Goal: Information Seeking & Learning: Learn about a topic

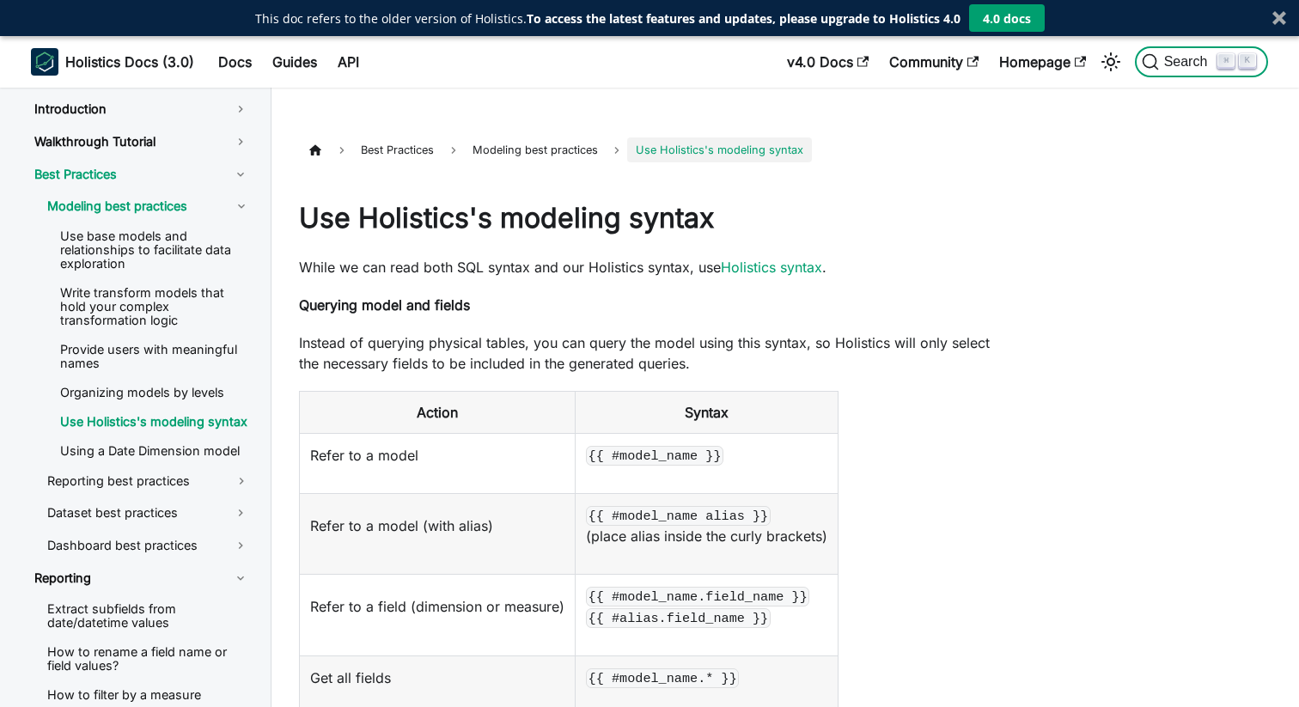
click at [1173, 61] on span "Search" at bounding box center [1188, 61] width 59 height 15
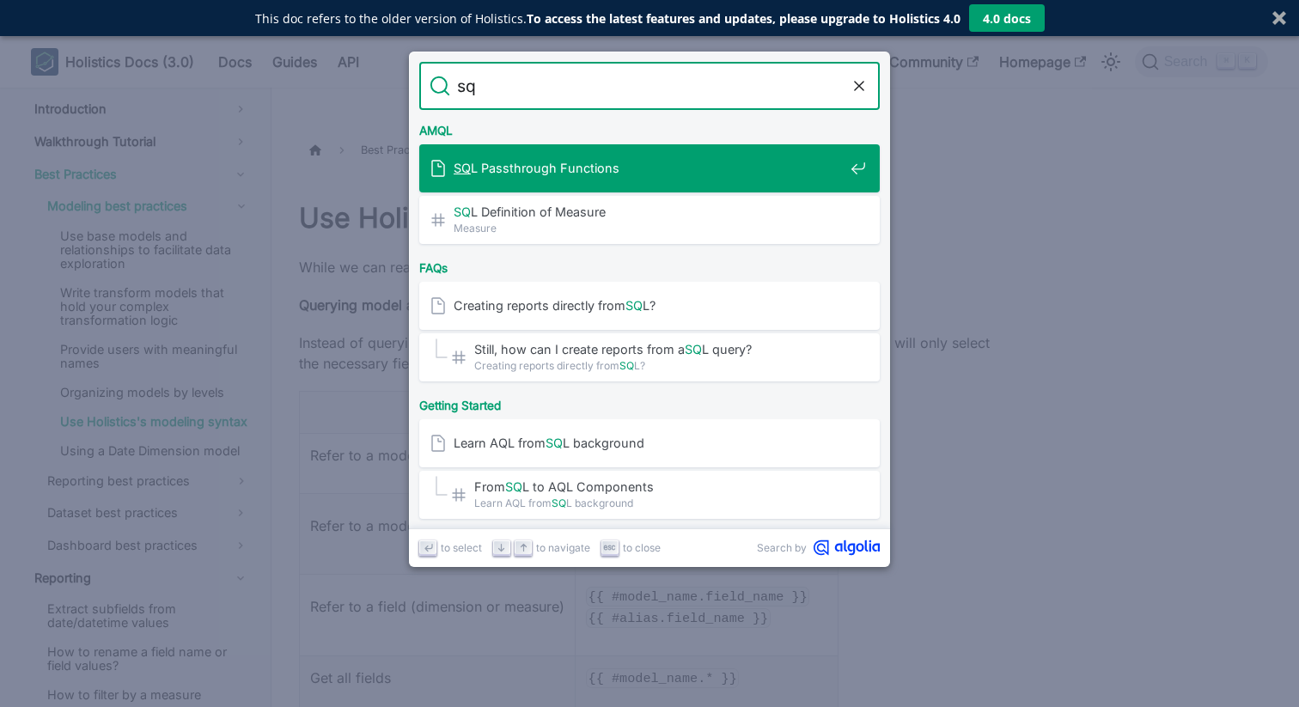
type input "s"
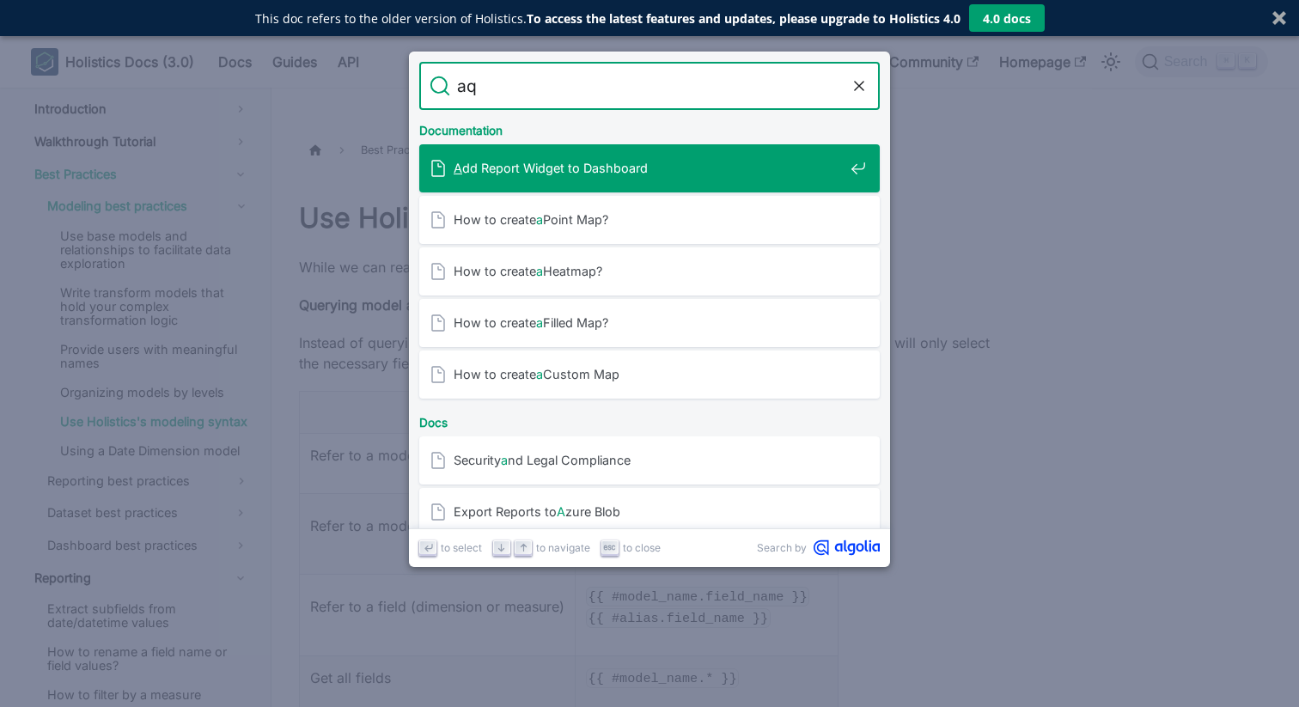
type input "aql"
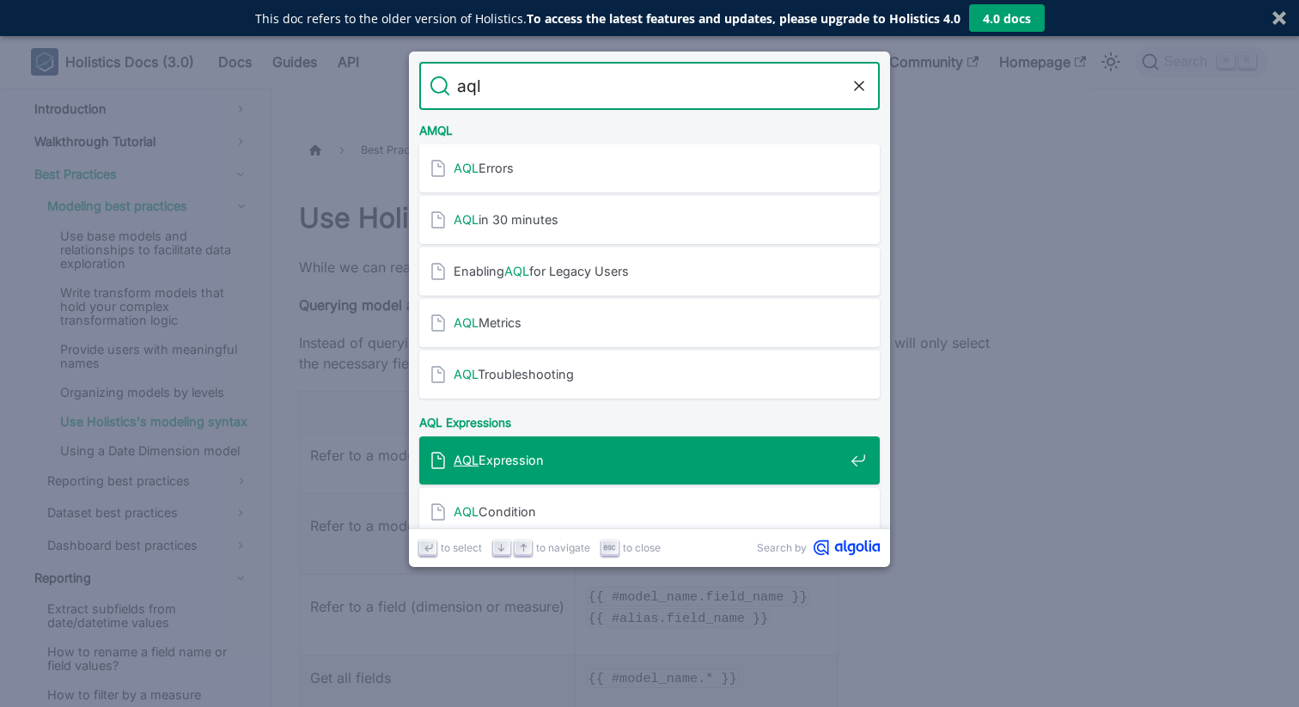
click at [552, 460] on span "AQL Expression" at bounding box center [649, 460] width 390 height 16
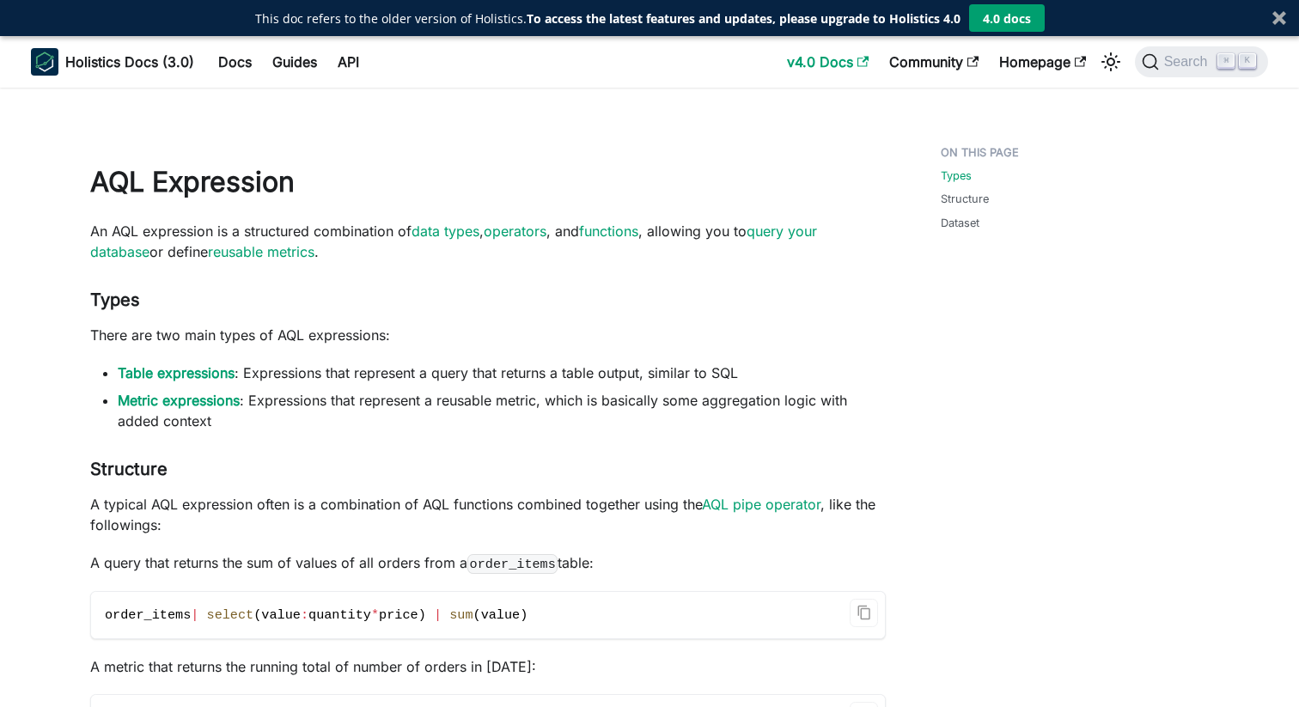
click at [812, 52] on link "v4.0 Docs" at bounding box center [827, 61] width 102 height 27
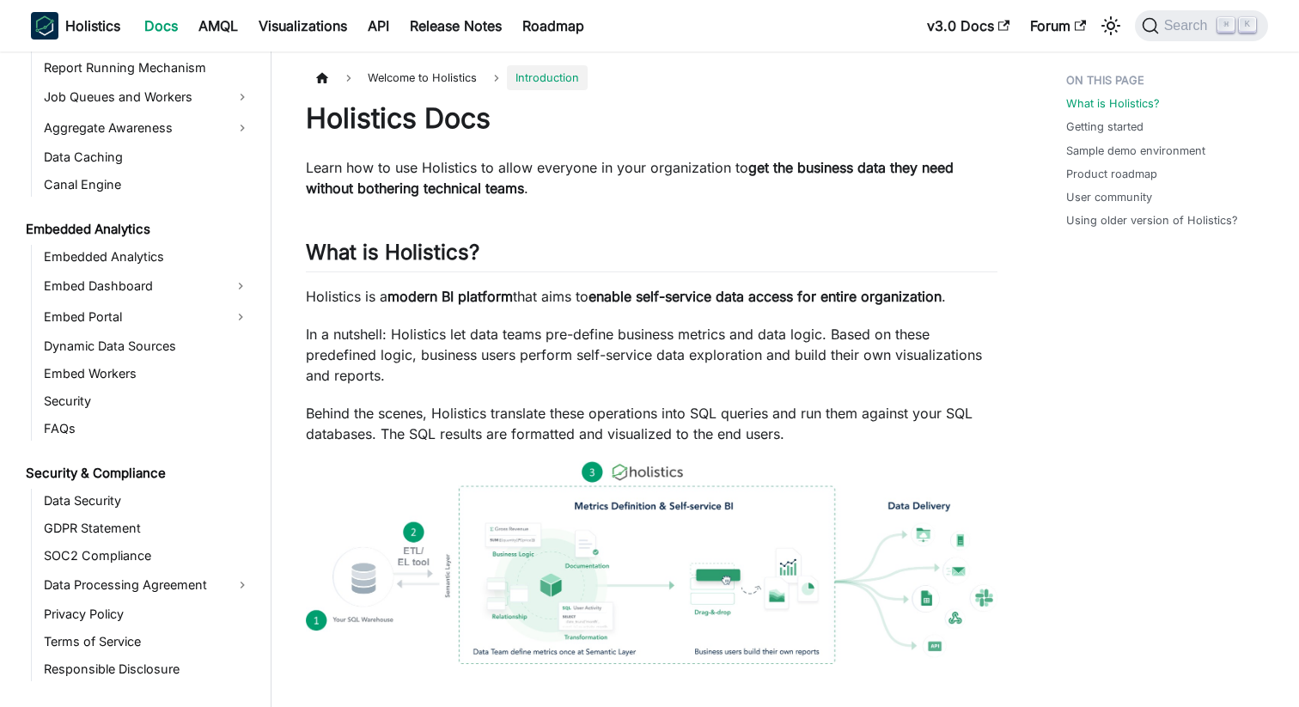
scroll to position [1657, 0]
click at [1183, 26] on span "Search" at bounding box center [1188, 25] width 59 height 15
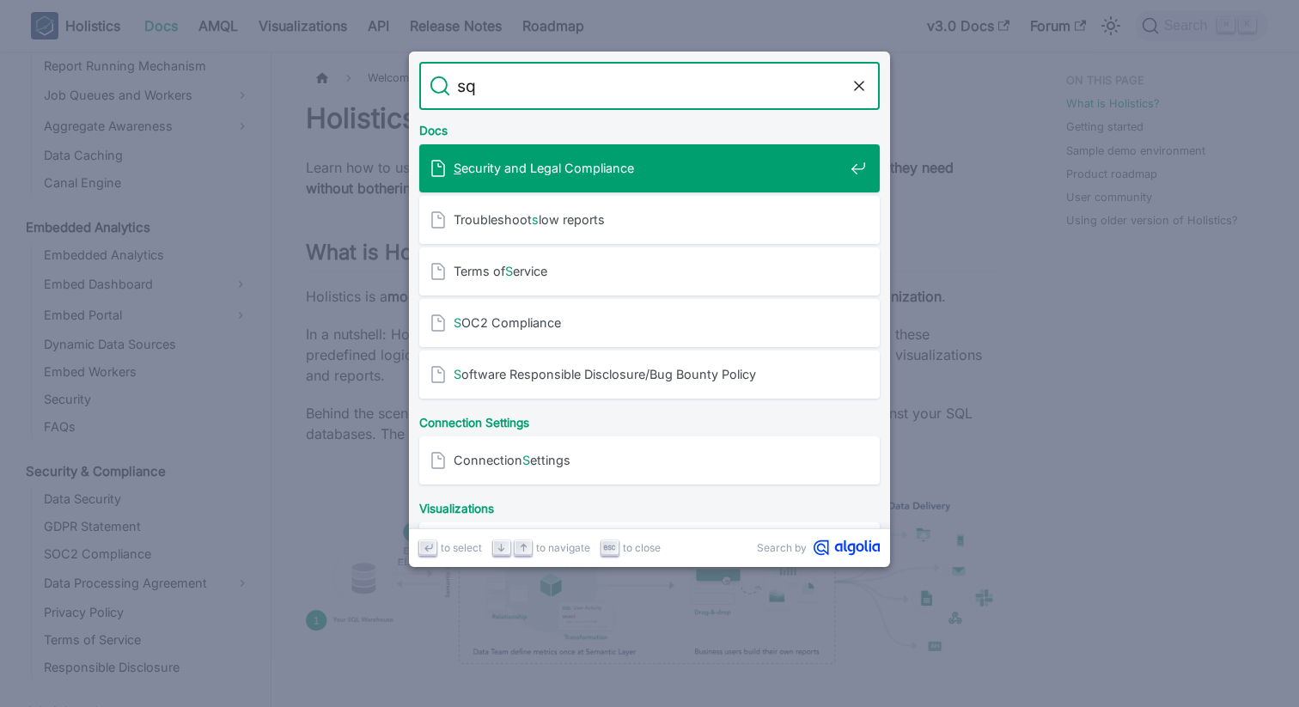
type input "sql"
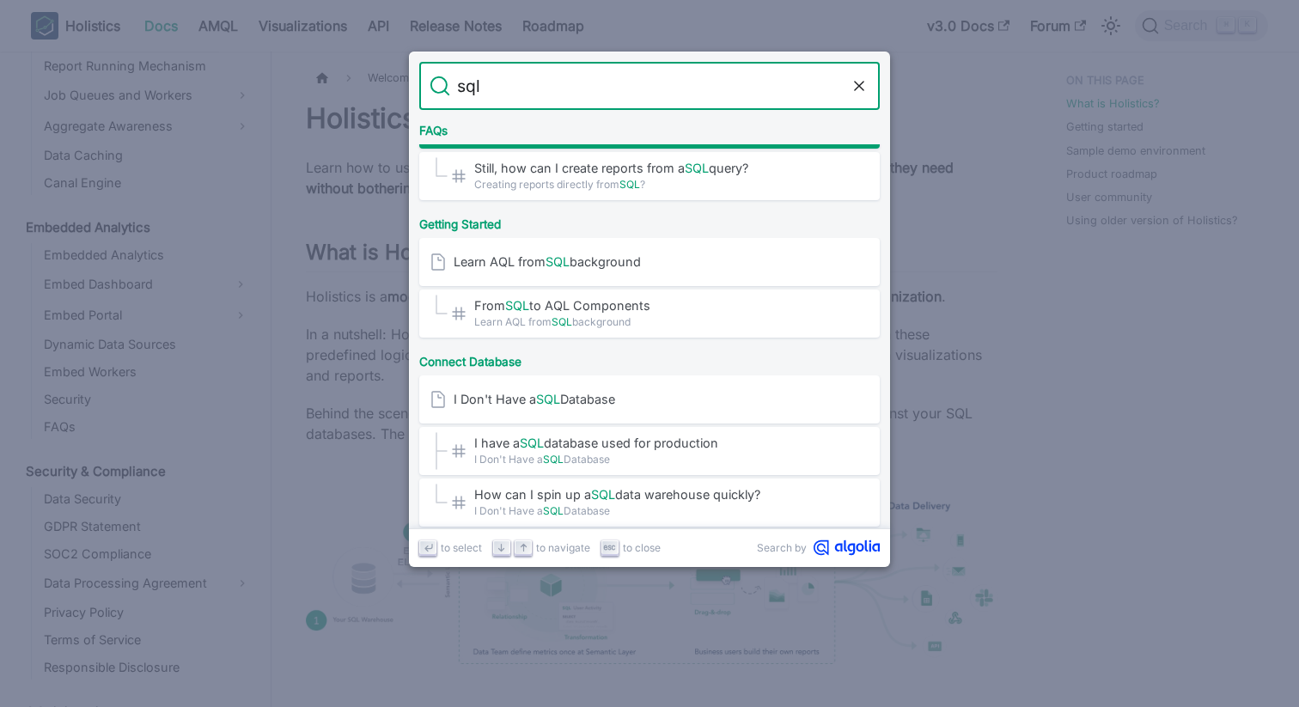
scroll to position [188, 0]
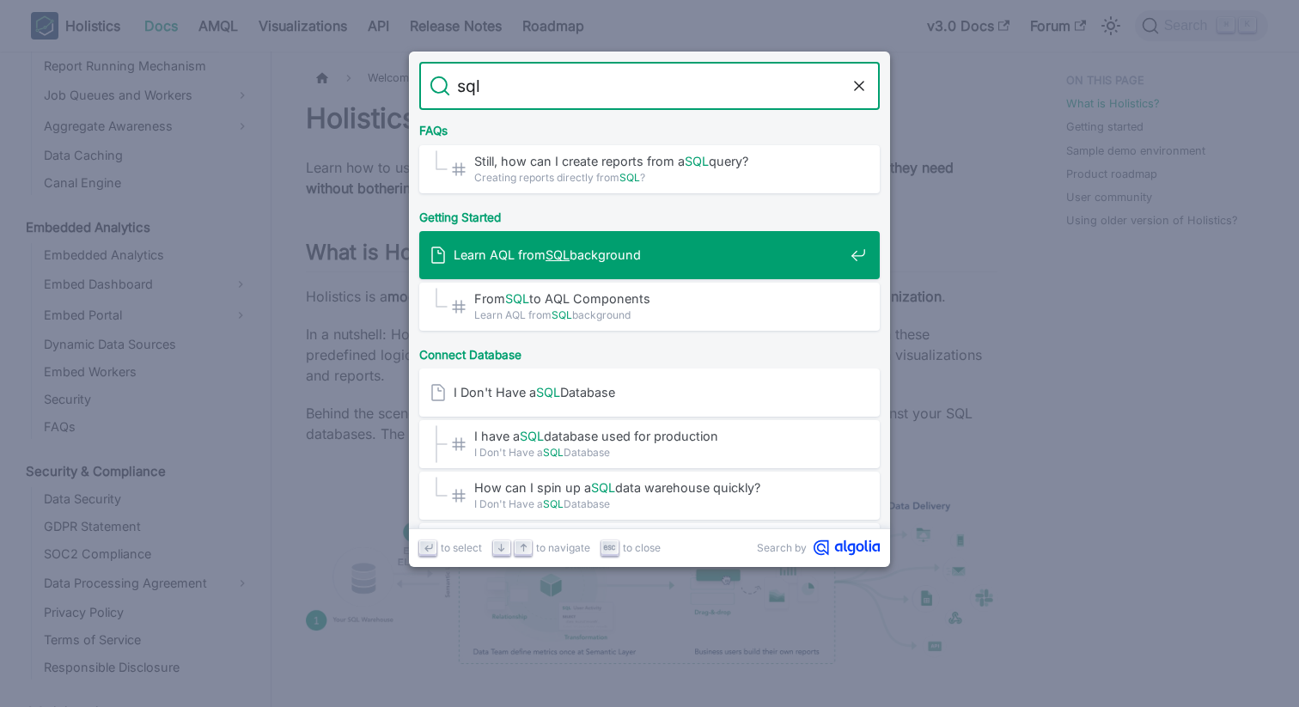
click at [595, 264] on div "Learn AQL from SQL background" at bounding box center [654, 255] width 450 height 48
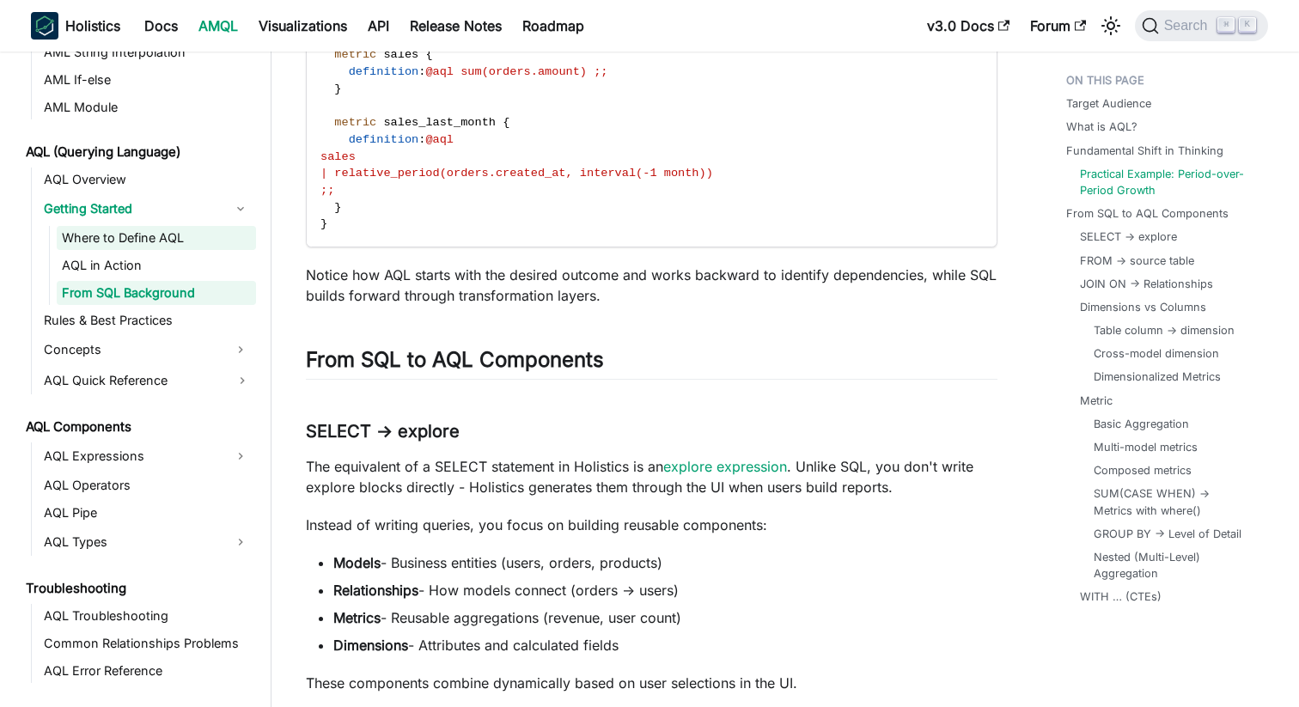
scroll to position [681, 0]
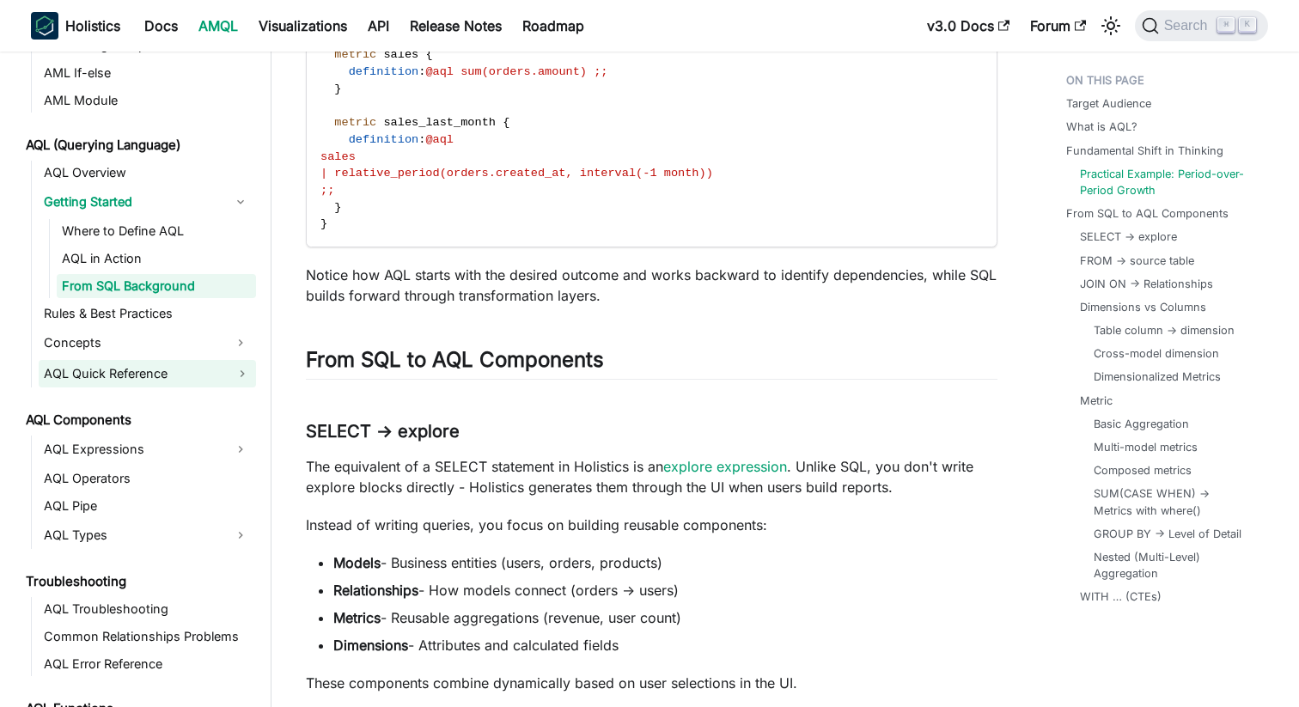
click at [135, 367] on link "AQL Quick Reference" at bounding box center [147, 373] width 217 height 27
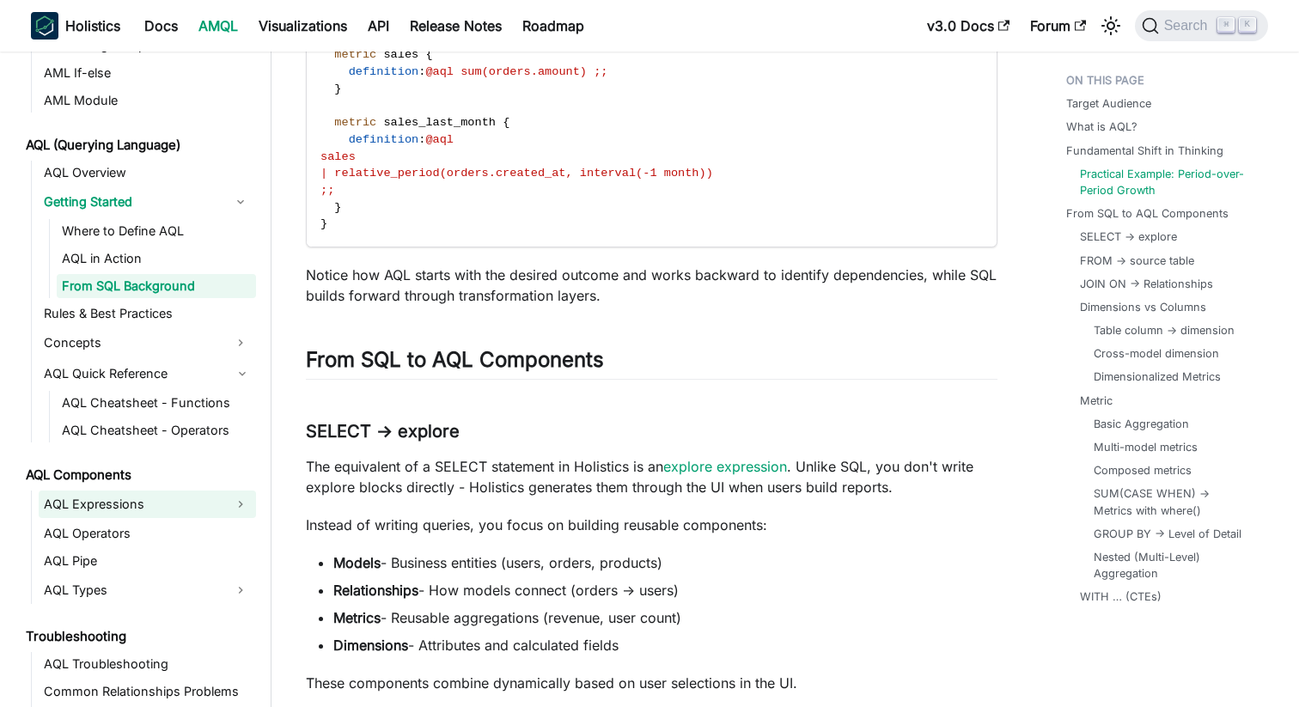
click at [107, 506] on link "AQL Expressions" at bounding box center [132, 503] width 186 height 27
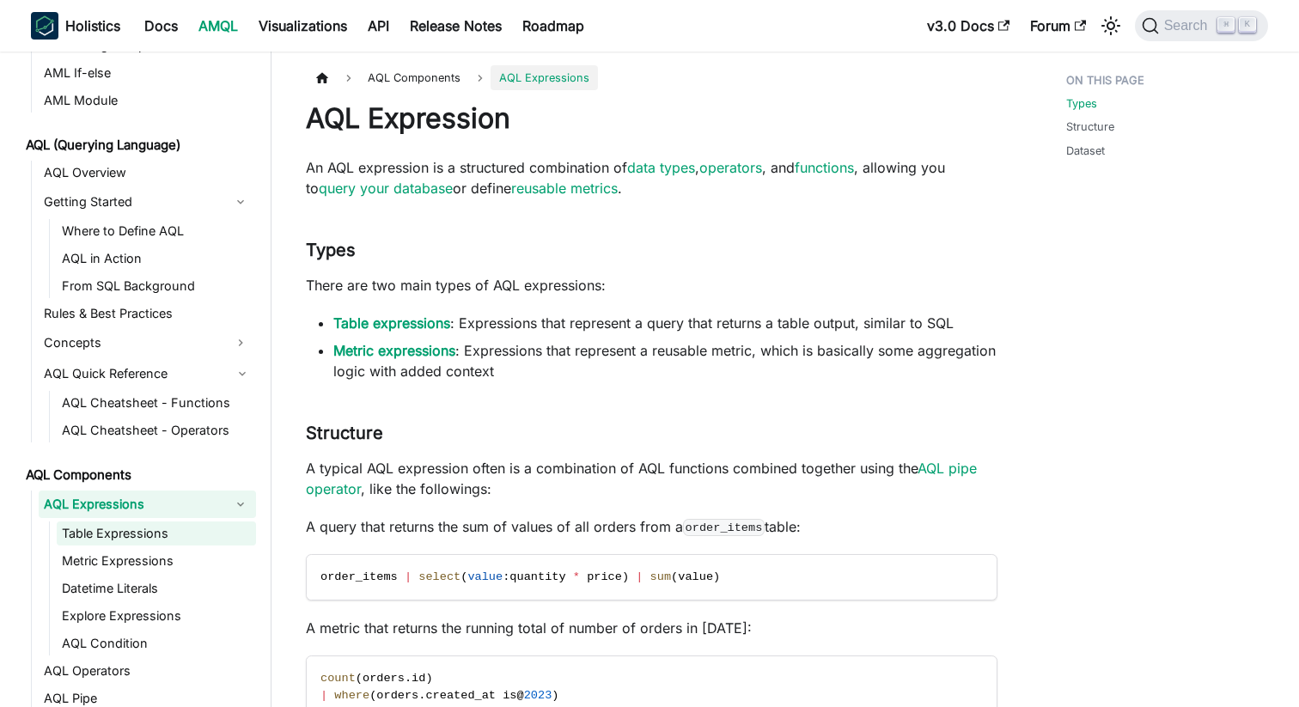
click at [121, 533] on link "Table Expressions" at bounding box center [156, 533] width 199 height 24
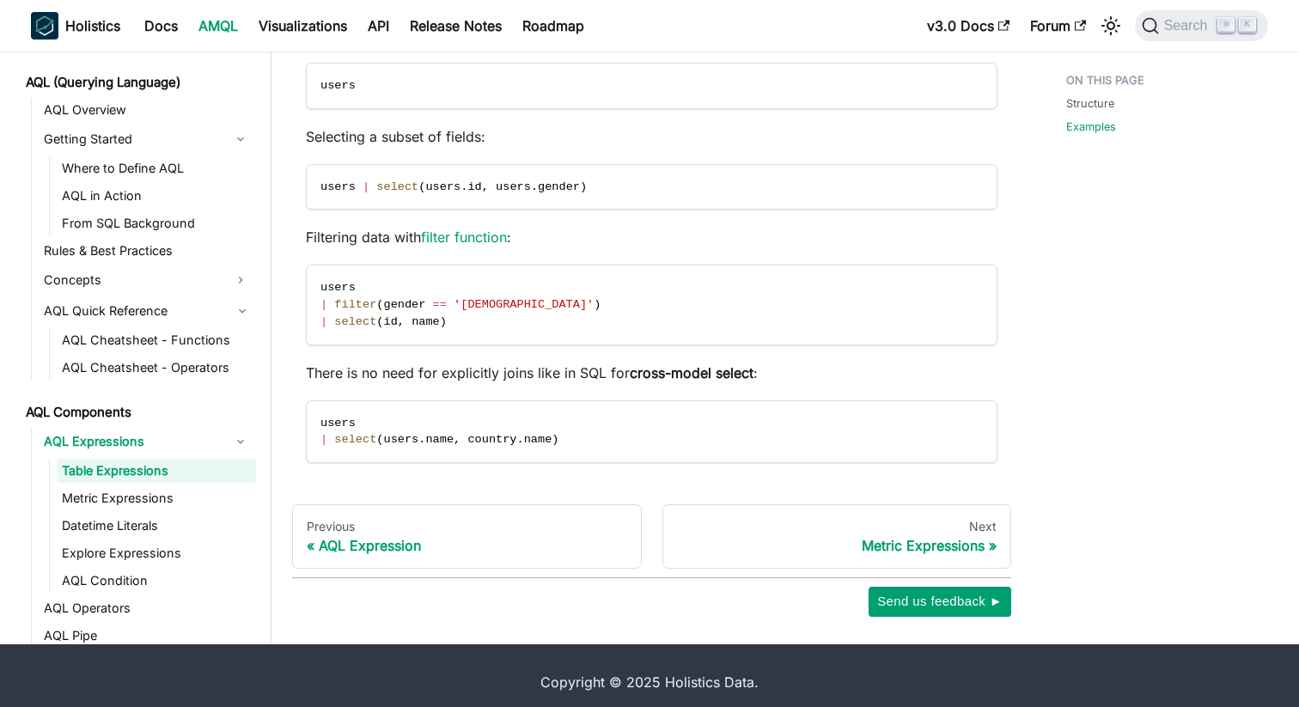
scroll to position [436, 0]
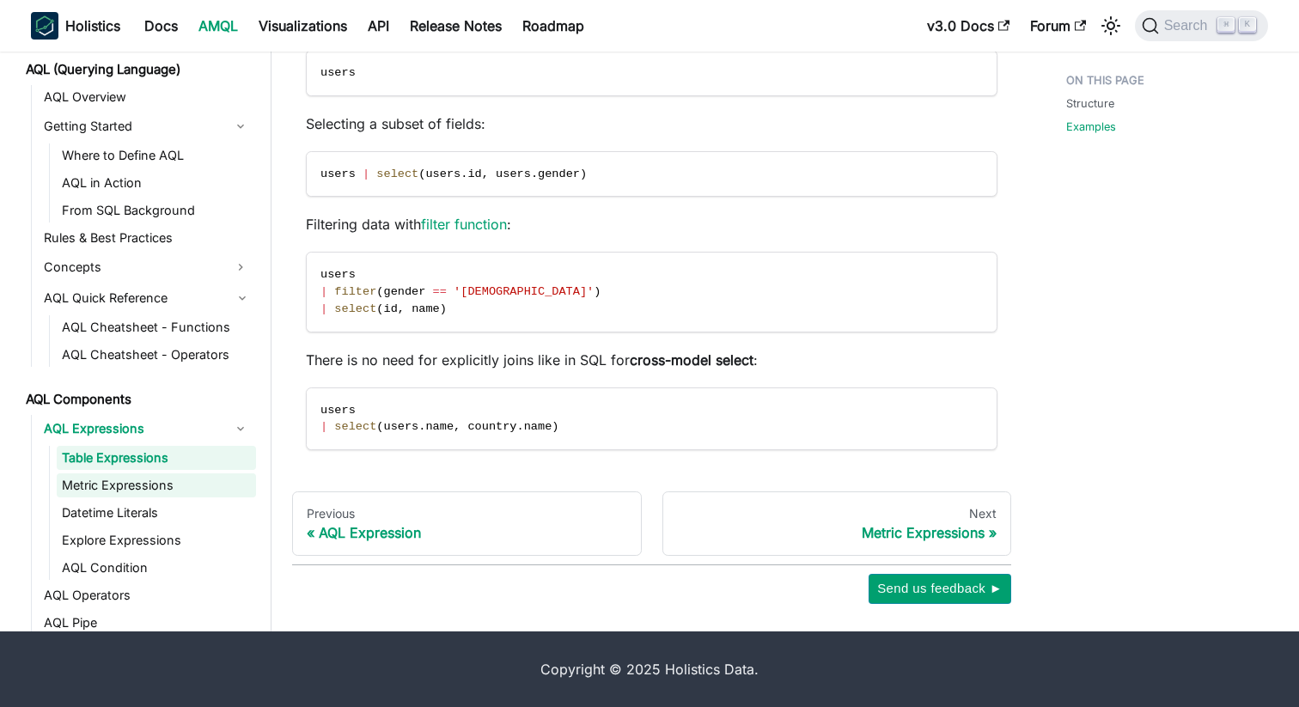
click at [107, 496] on link "Metric Expressions" at bounding box center [156, 485] width 199 height 24
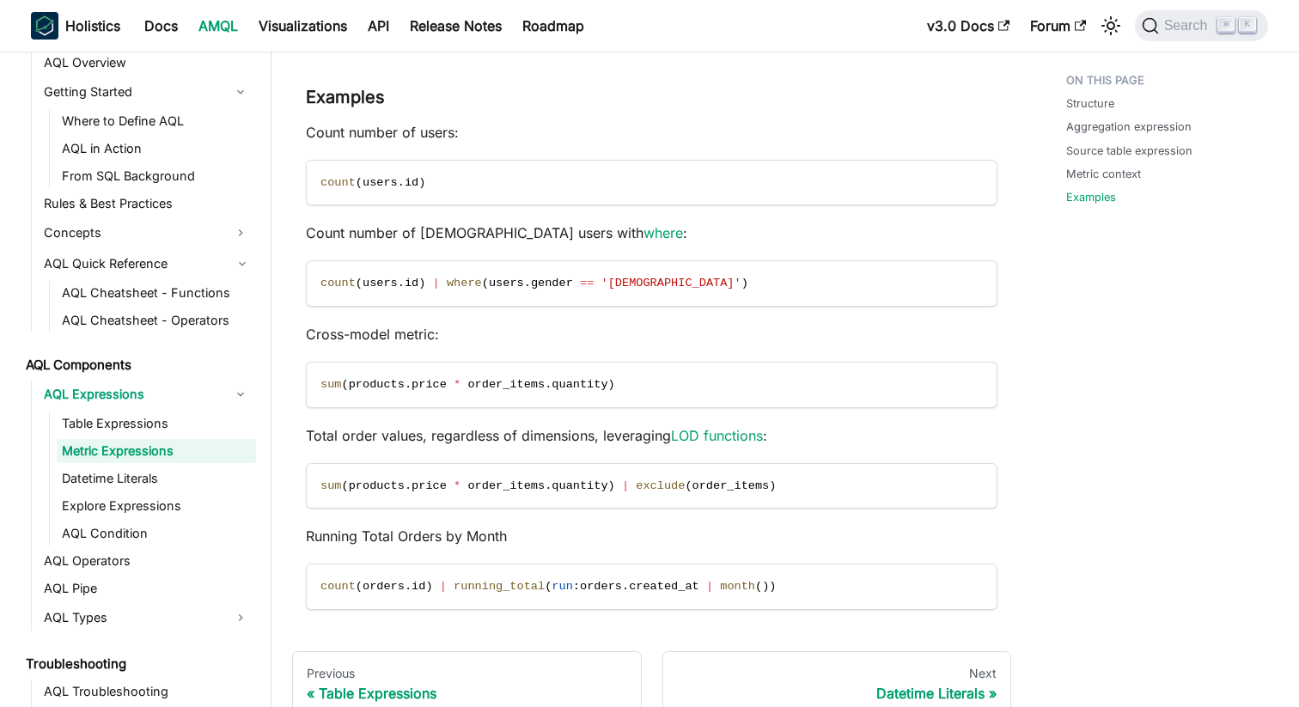
scroll to position [1902, 0]
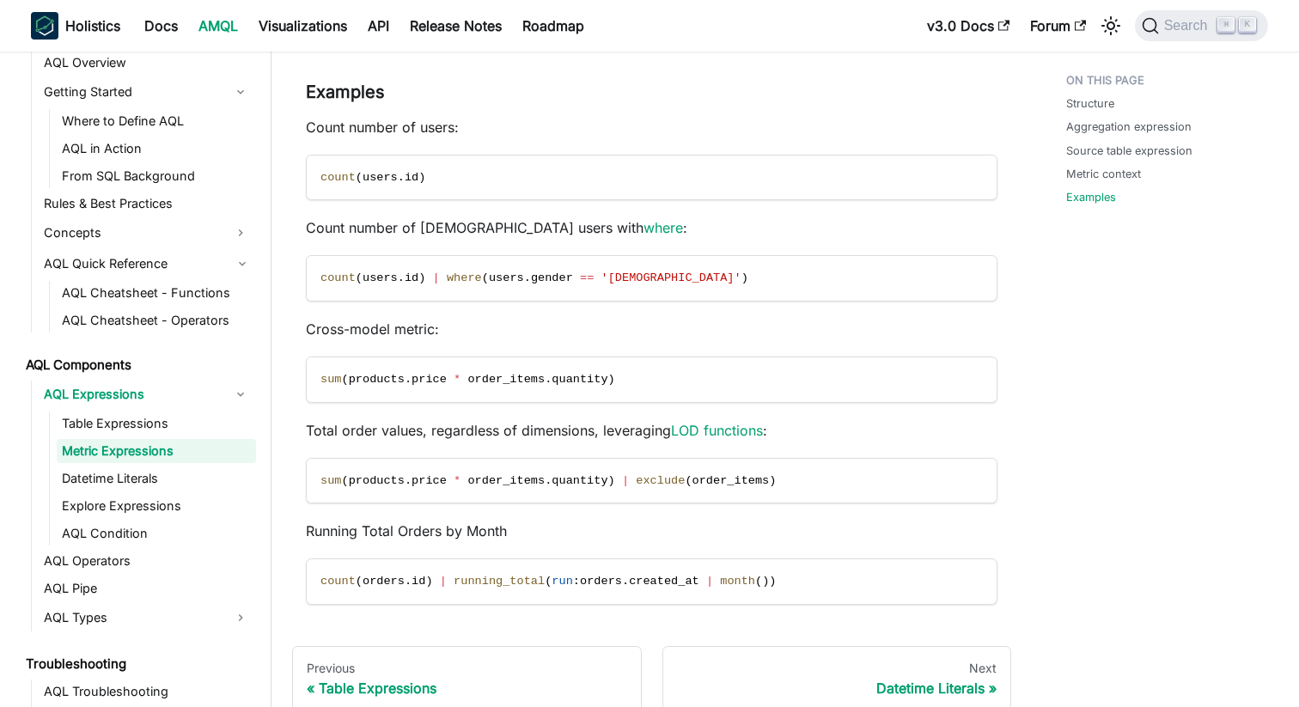
click at [484, 370] on code "sum ( products . price * order_items . quantity )" at bounding box center [650, 379] width 687 height 45
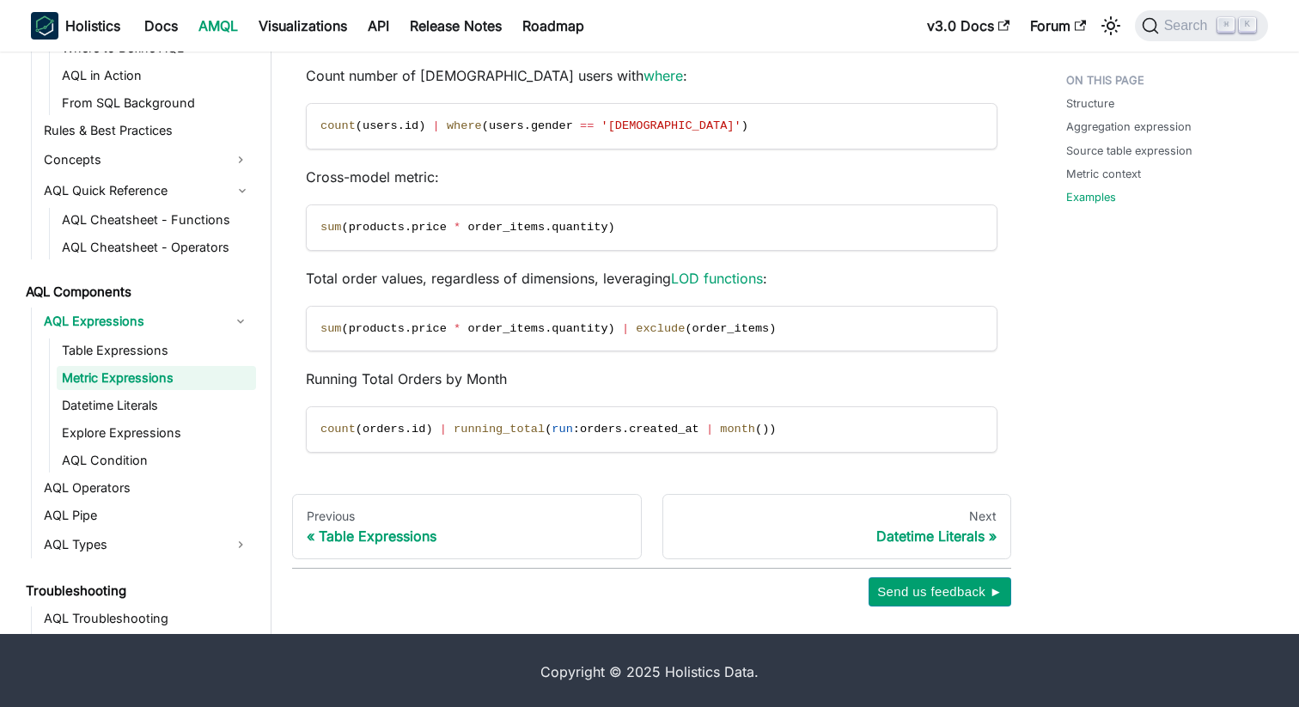
scroll to position [2056, 0]
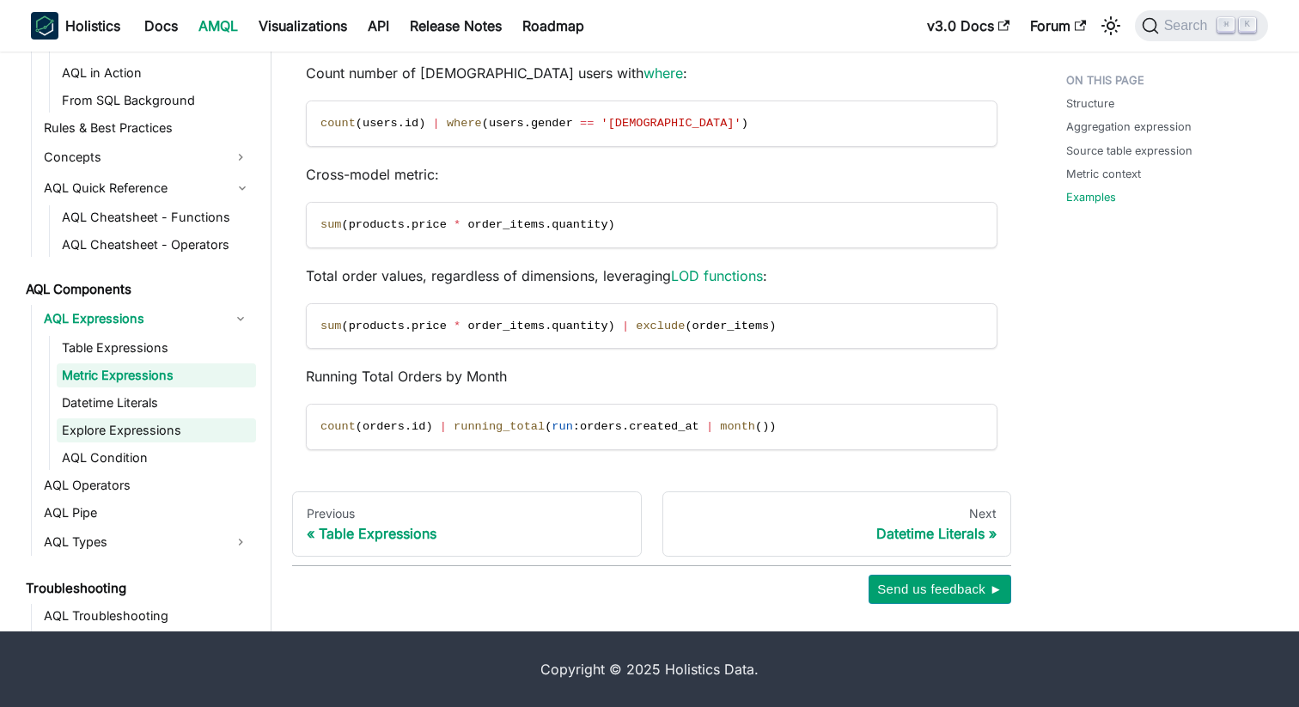
click at [139, 432] on link "Explore Expressions" at bounding box center [156, 430] width 199 height 24
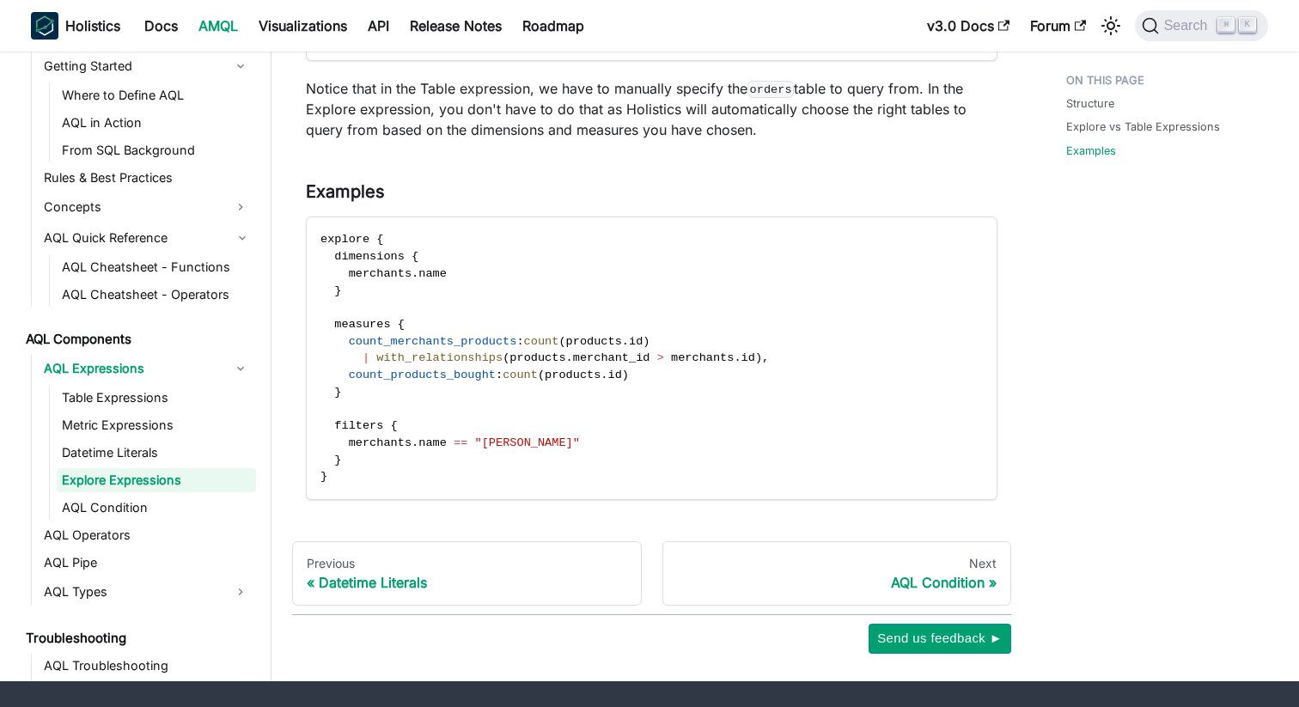
scroll to position [1203, 0]
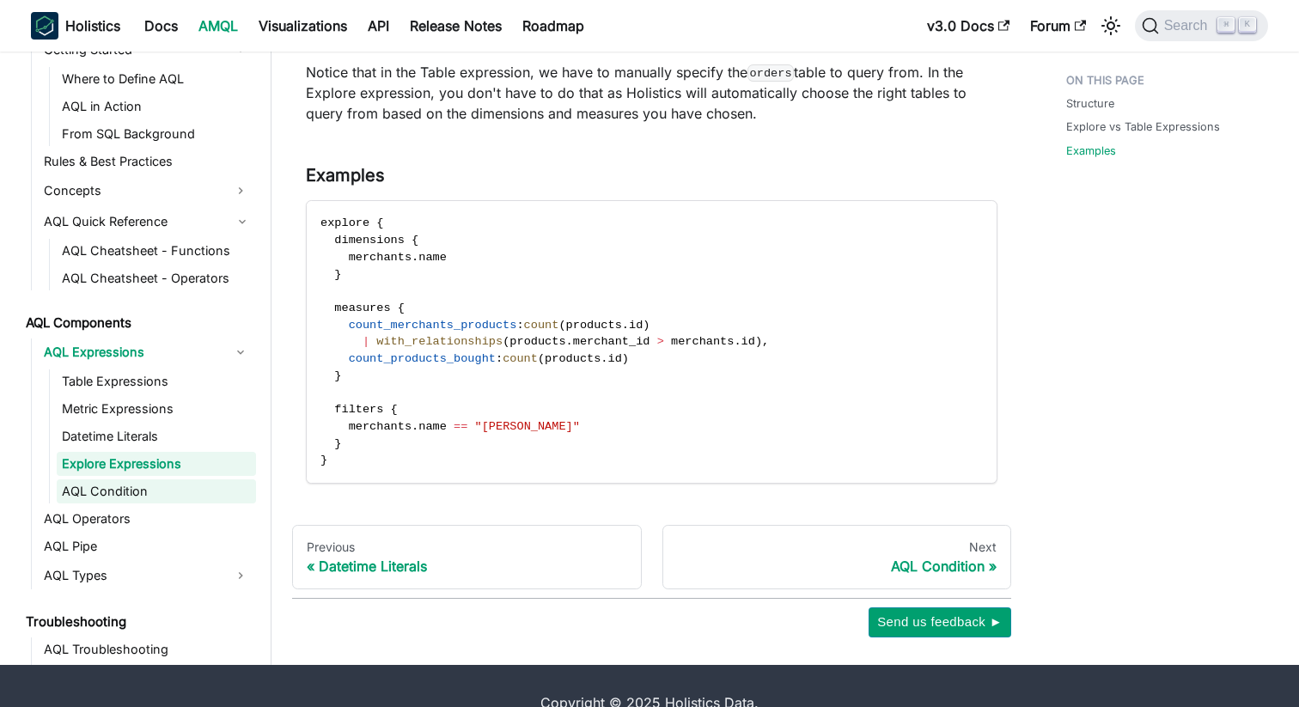
click at [117, 492] on link "AQL Condition" at bounding box center [156, 491] width 199 height 24
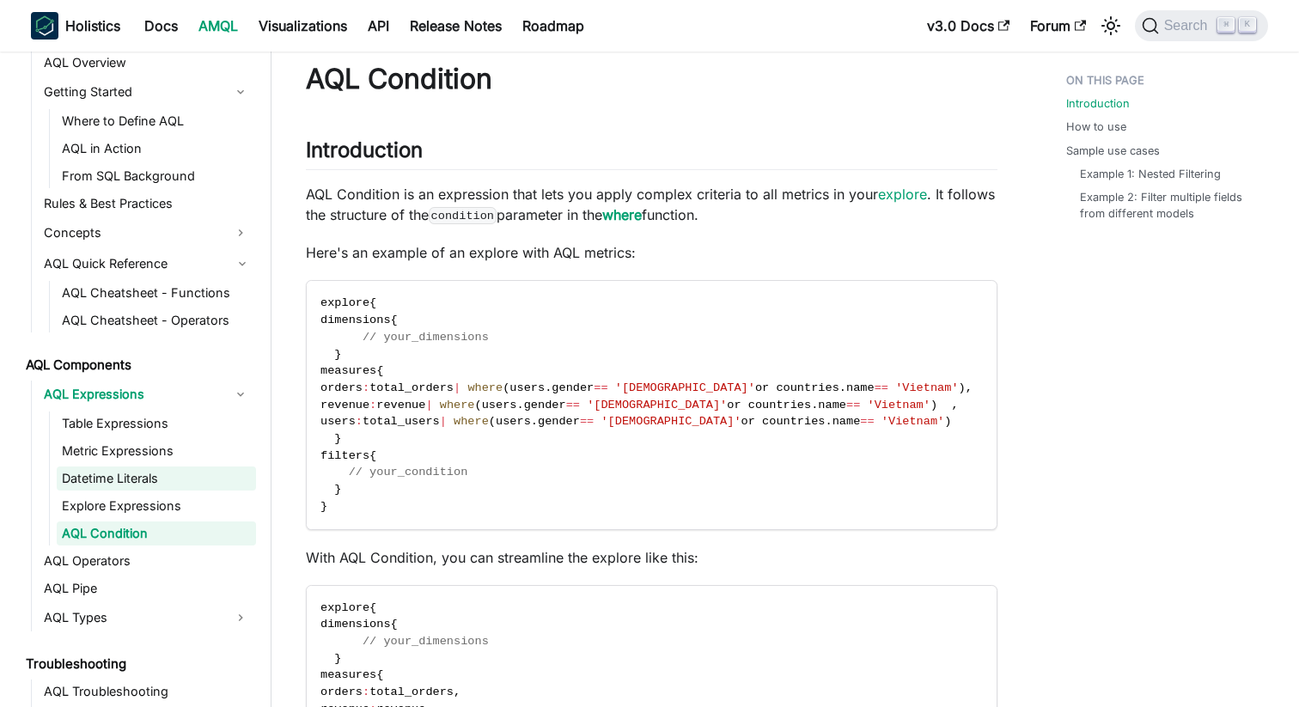
scroll to position [46, 0]
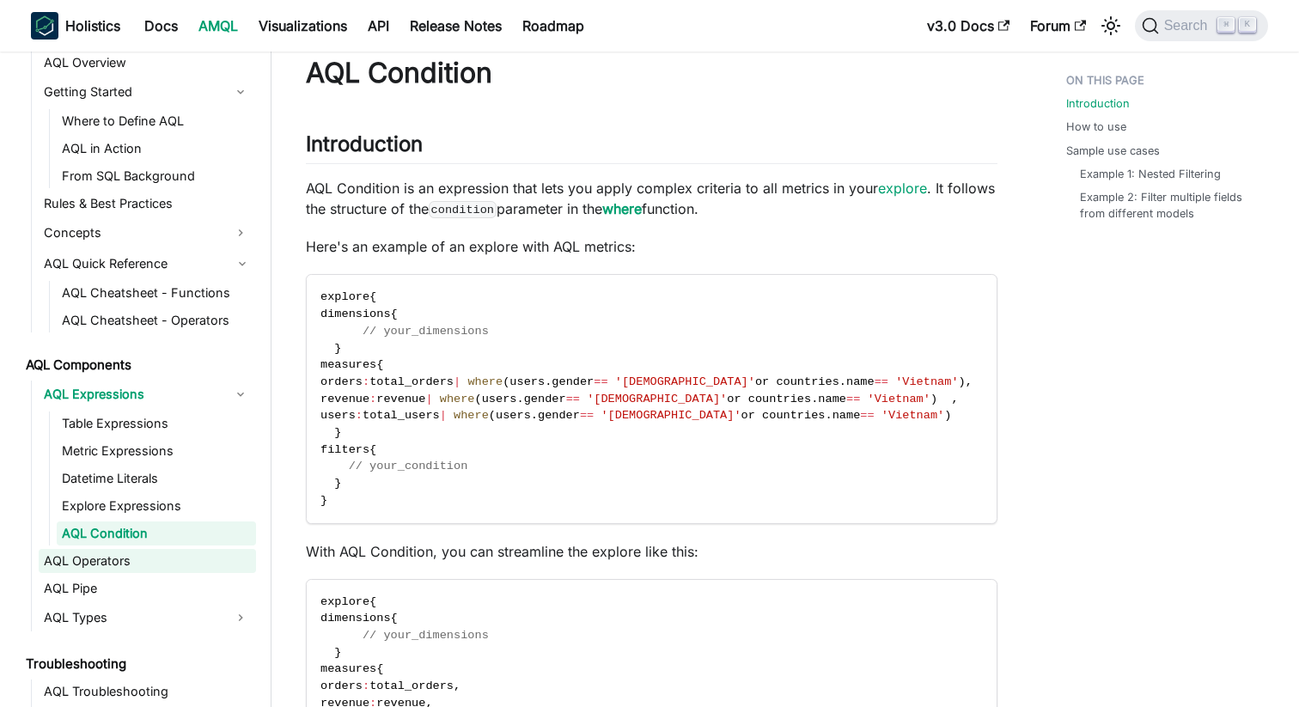
click at [103, 567] on link "AQL Operators" at bounding box center [147, 561] width 217 height 24
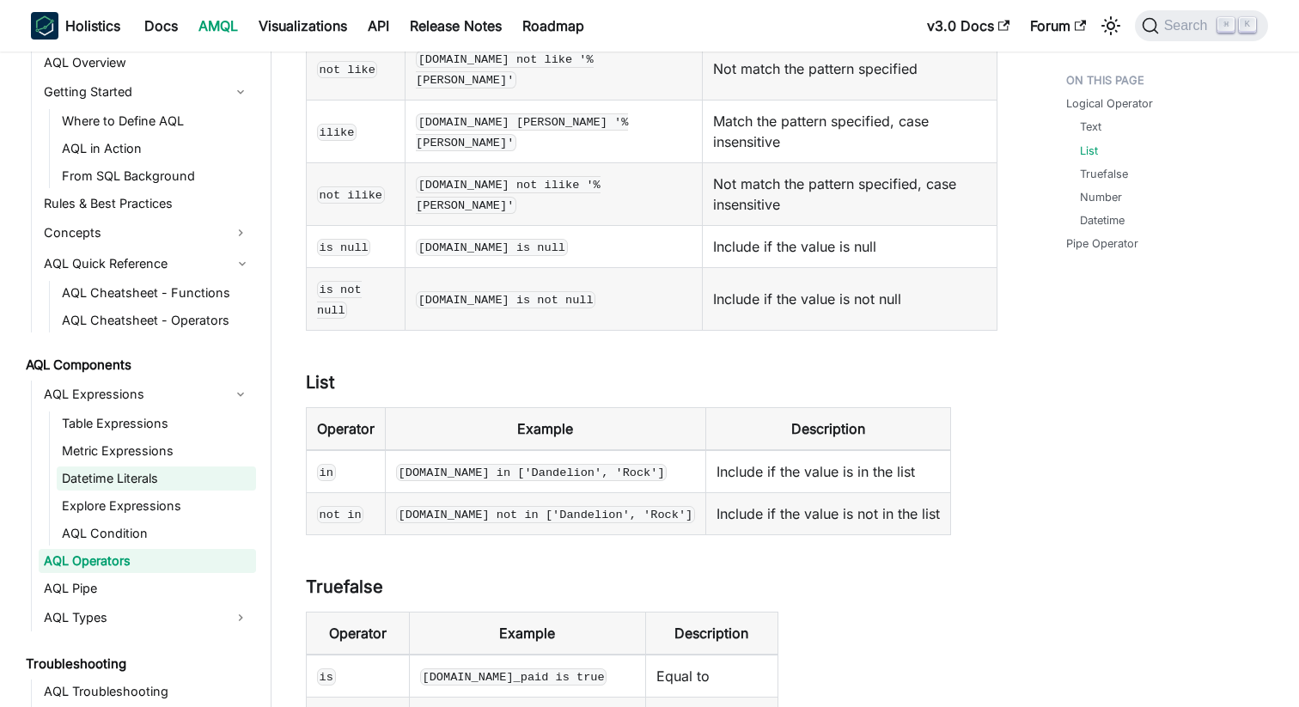
scroll to position [617, 0]
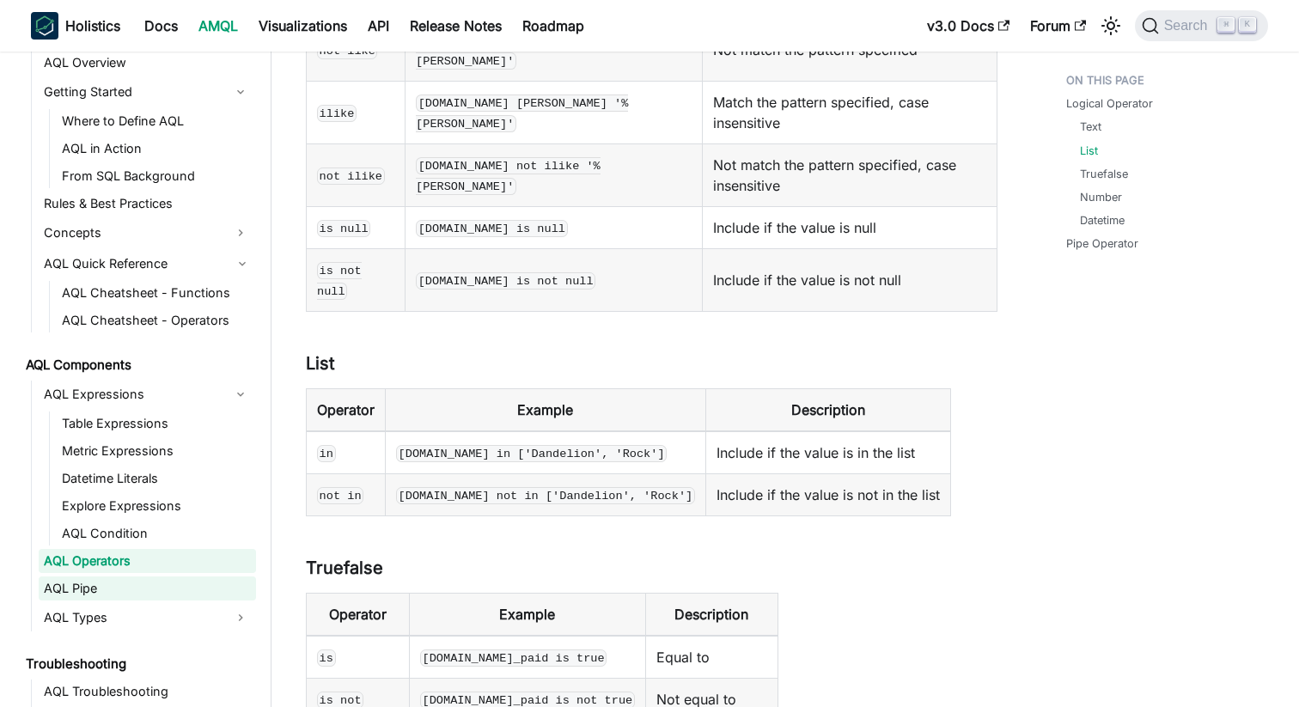
click at [68, 587] on link "AQL Pipe" at bounding box center [147, 588] width 217 height 24
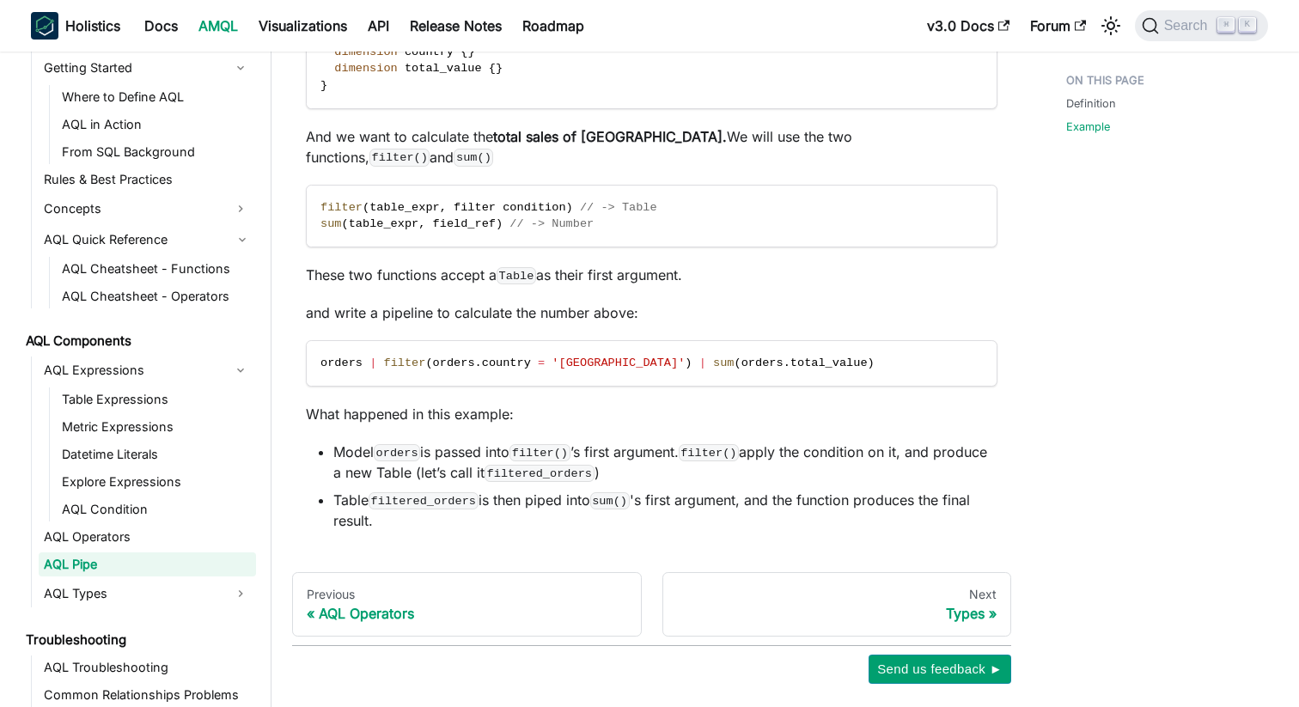
scroll to position [761, 0]
click at [69, 580] on link "AQL Types" at bounding box center [132, 593] width 186 height 27
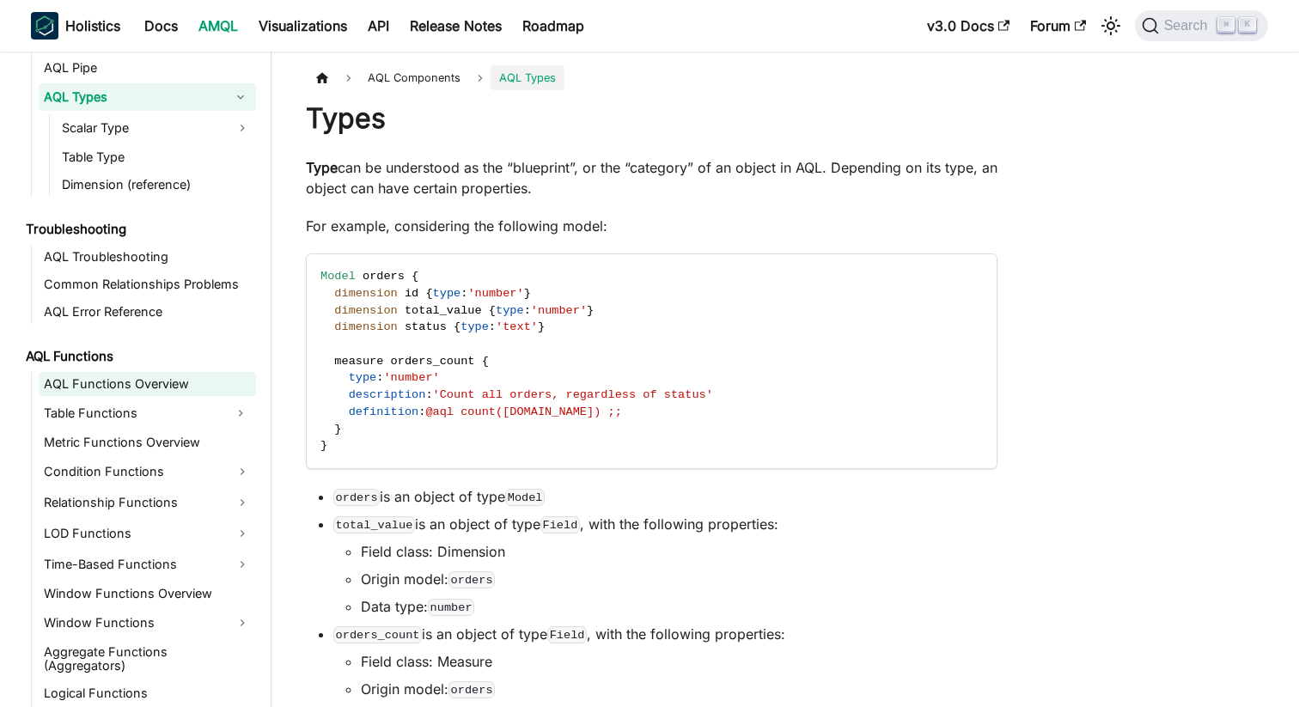
scroll to position [1315, 0]
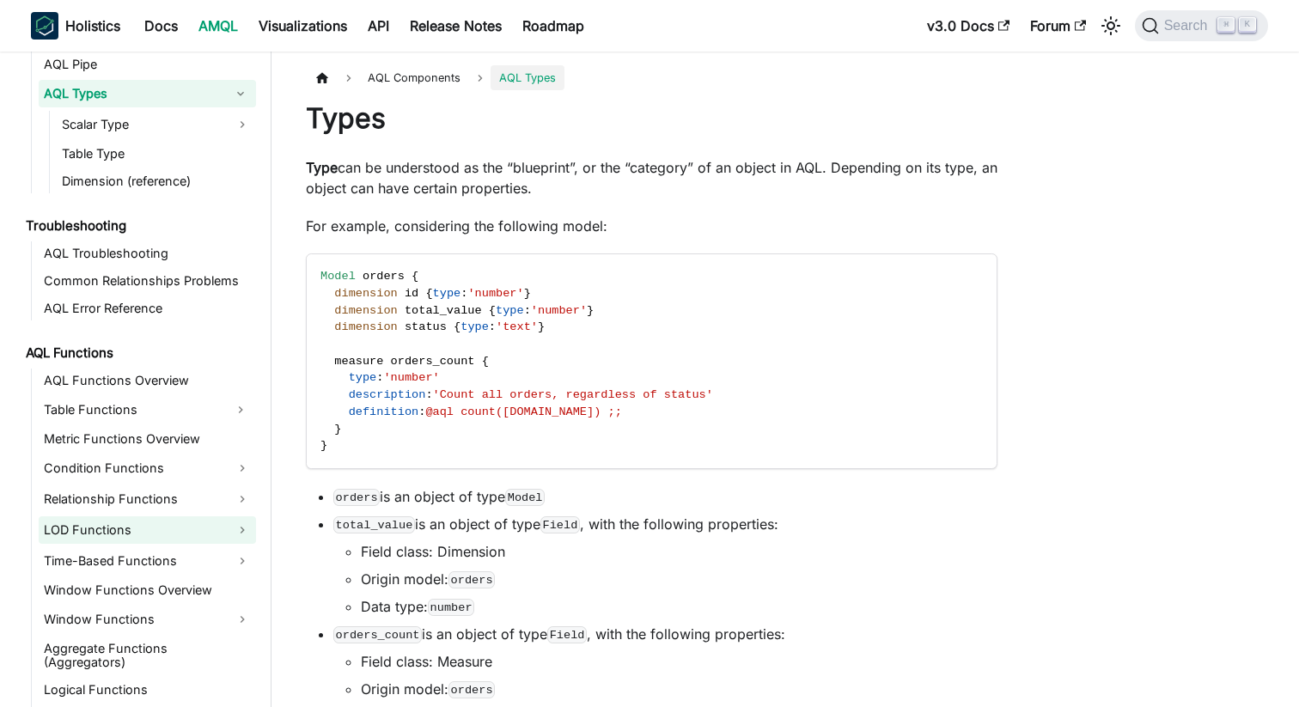
click at [111, 531] on link "LOD Functions" at bounding box center [147, 529] width 217 height 27
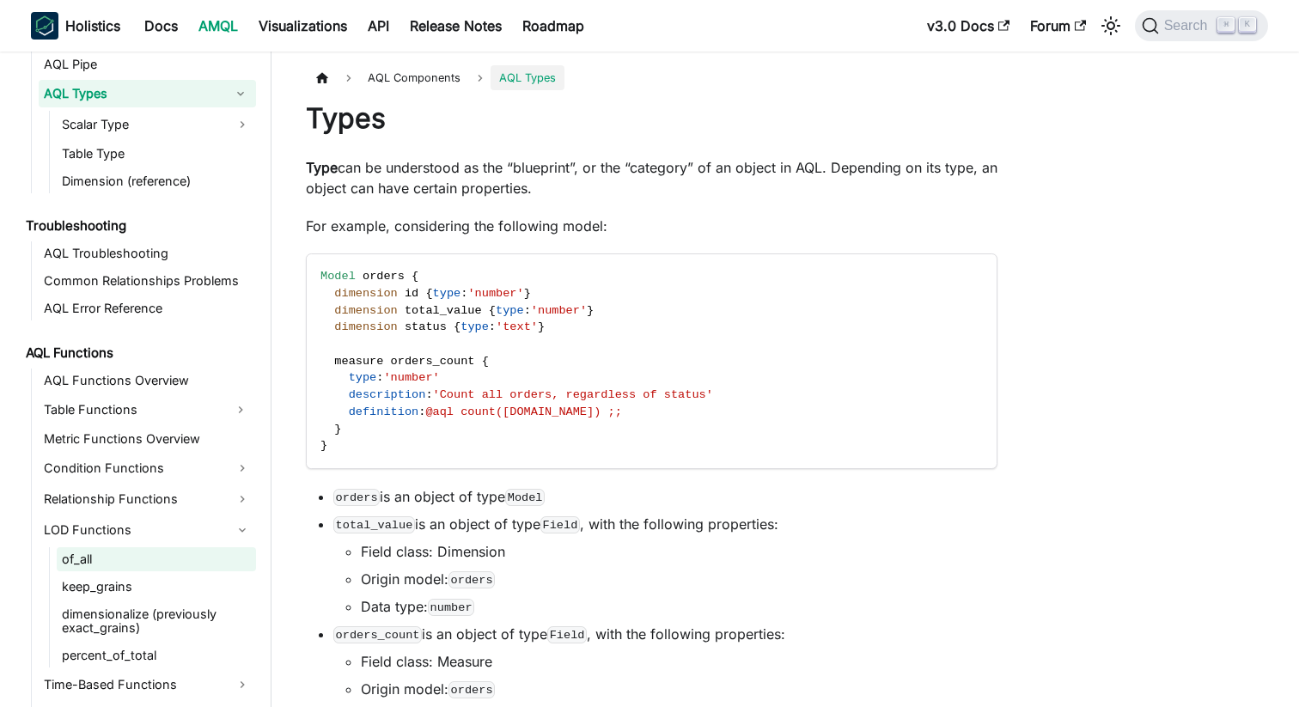
click at [105, 565] on link "of_all" at bounding box center [156, 559] width 199 height 24
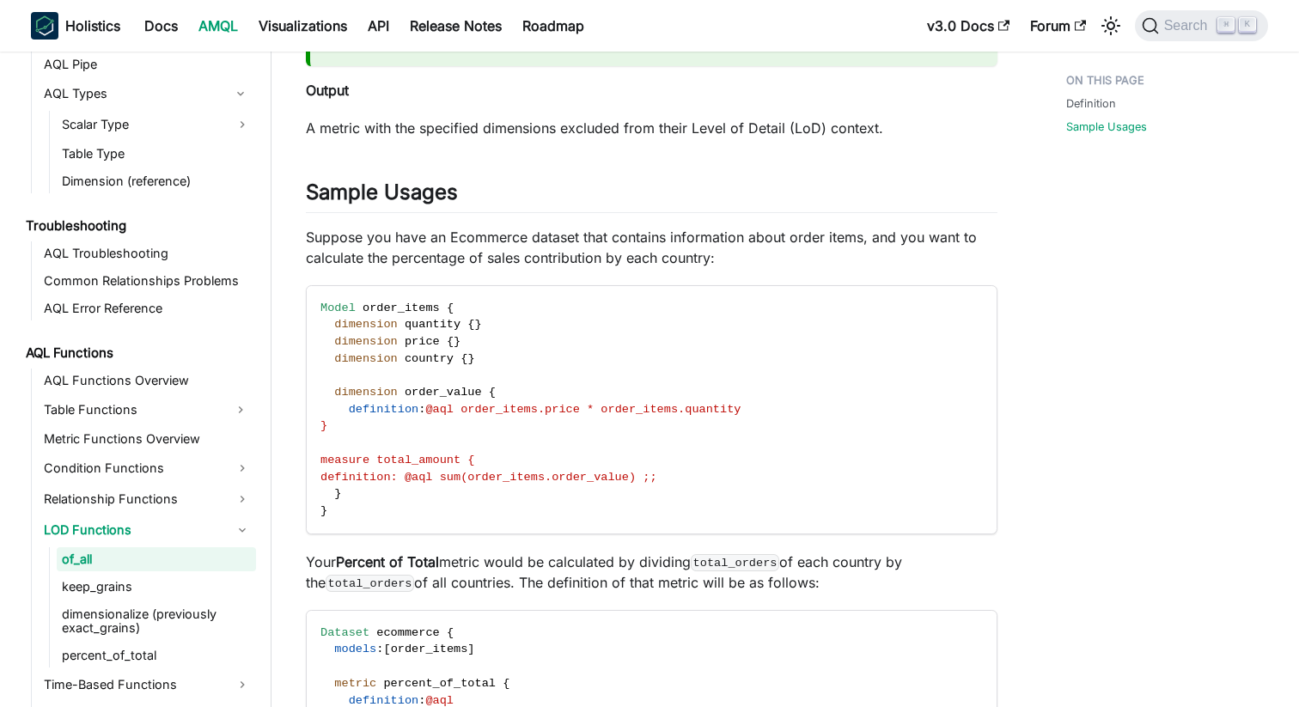
scroll to position [1118, 0]
click at [145, 381] on link "AQL Functions Overview" at bounding box center [147, 380] width 217 height 24
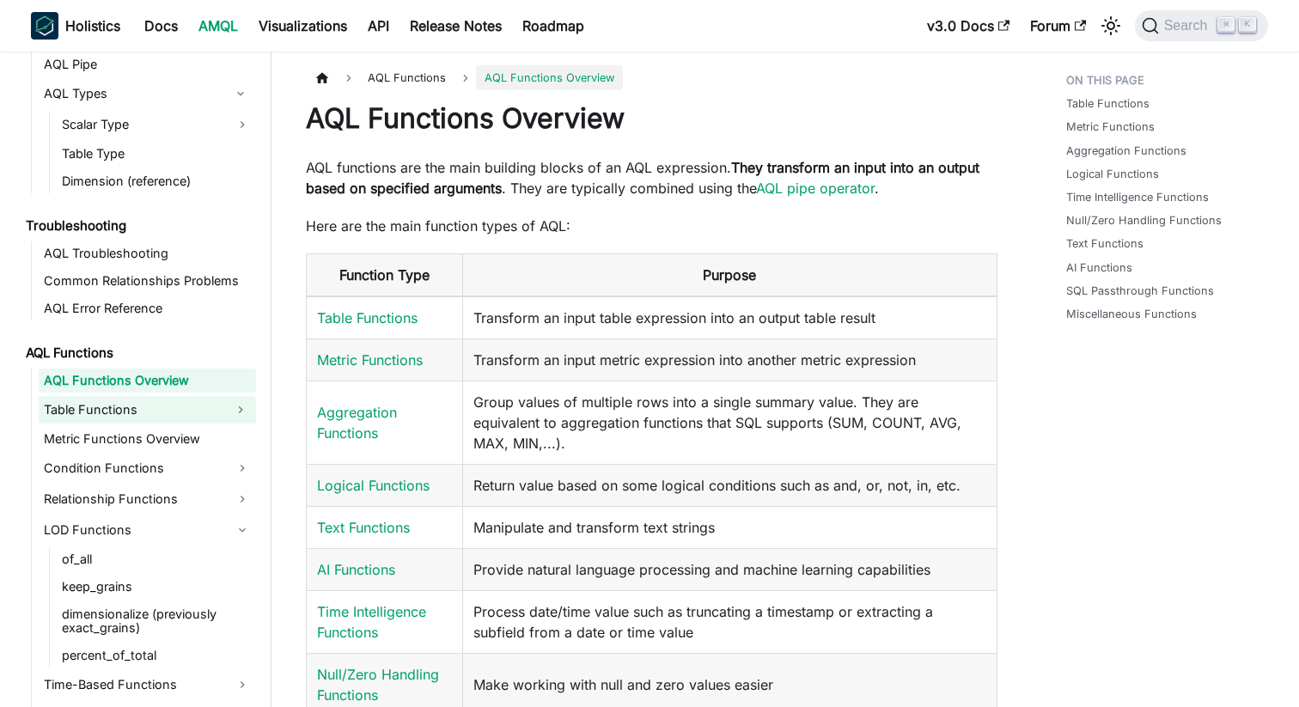
click at [119, 398] on link "Table Functions" at bounding box center [132, 409] width 186 height 27
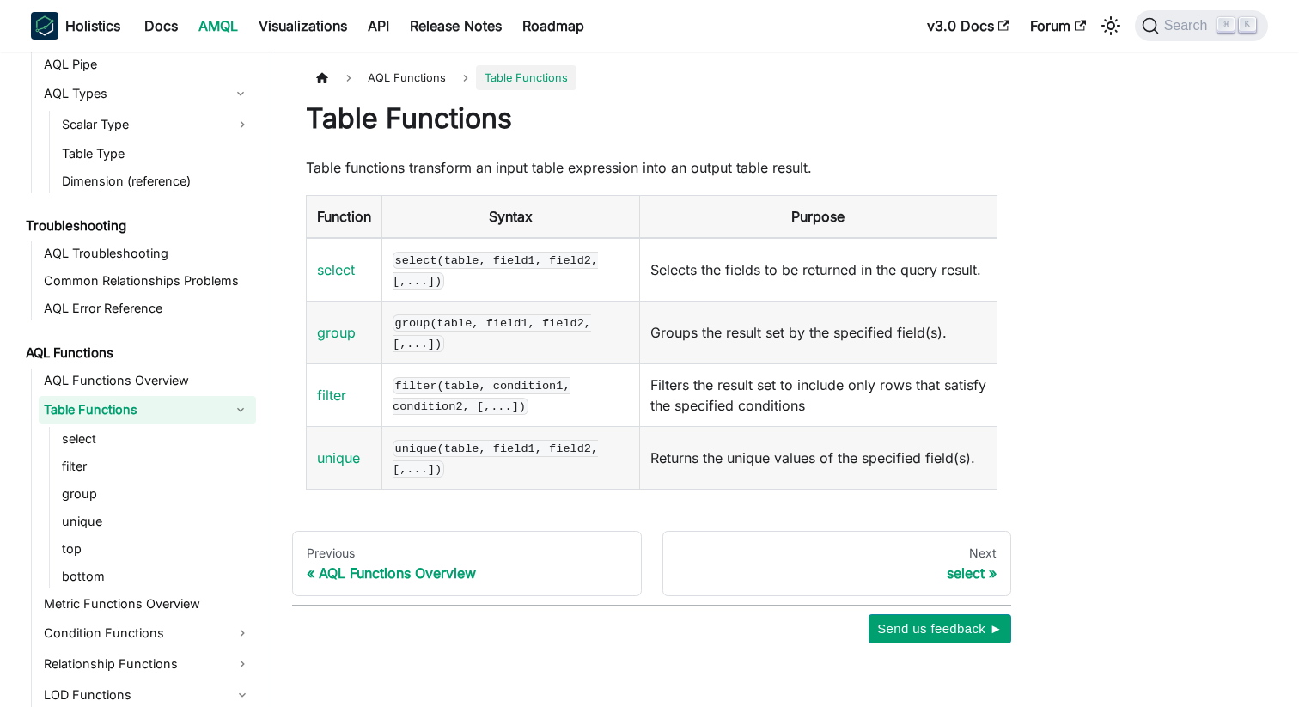
click at [119, 398] on link "Table Functions" at bounding box center [132, 409] width 186 height 27
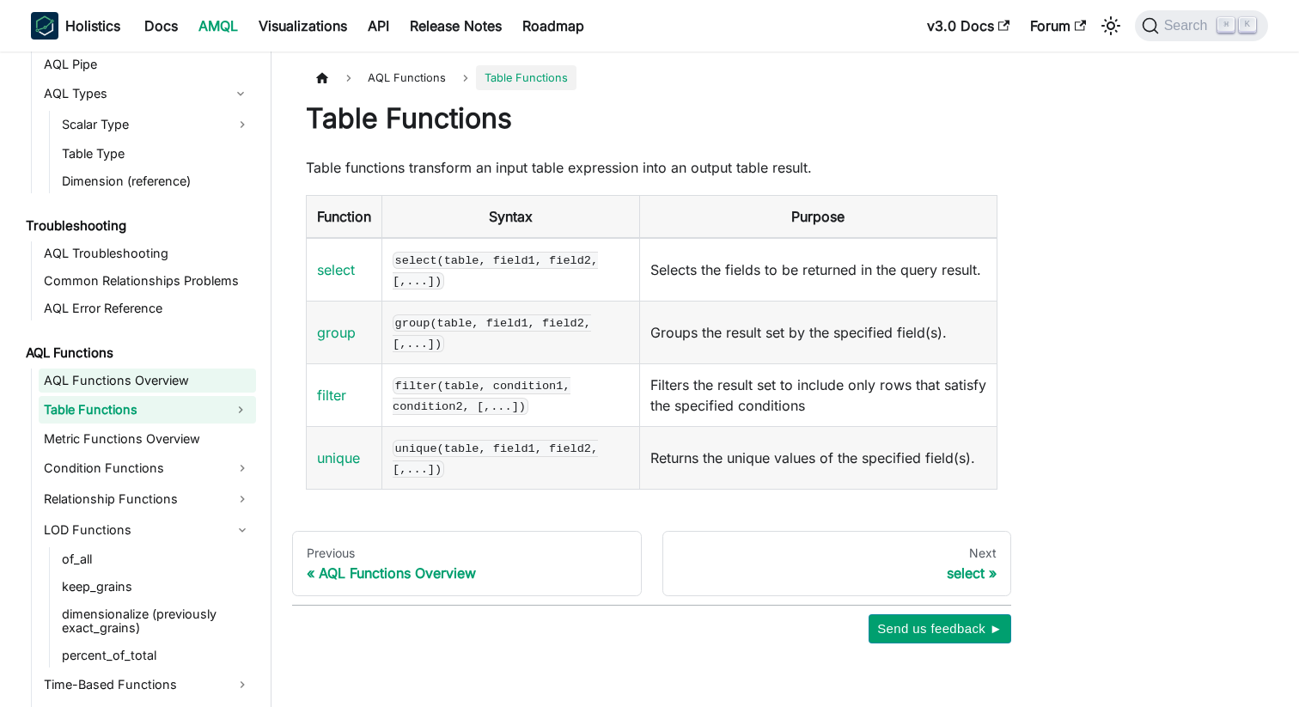
click at [120, 375] on link "AQL Functions Overview" at bounding box center [147, 380] width 217 height 24
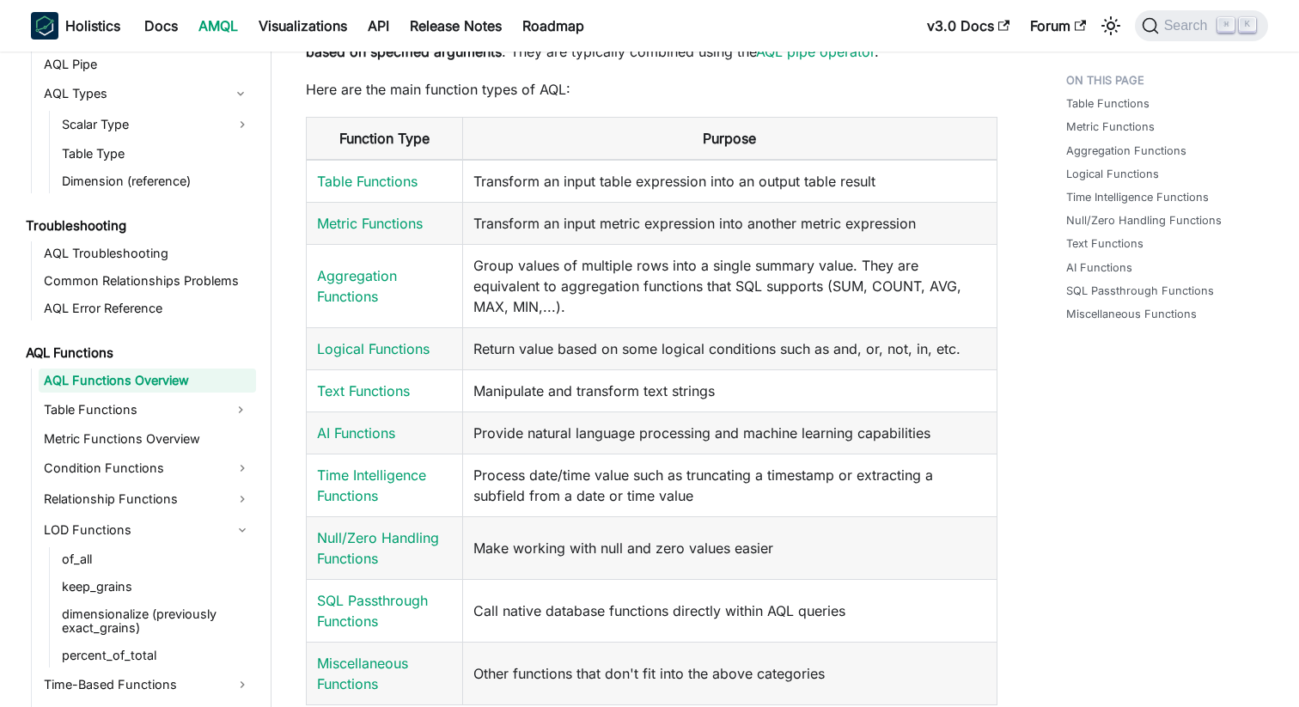
scroll to position [138, 0]
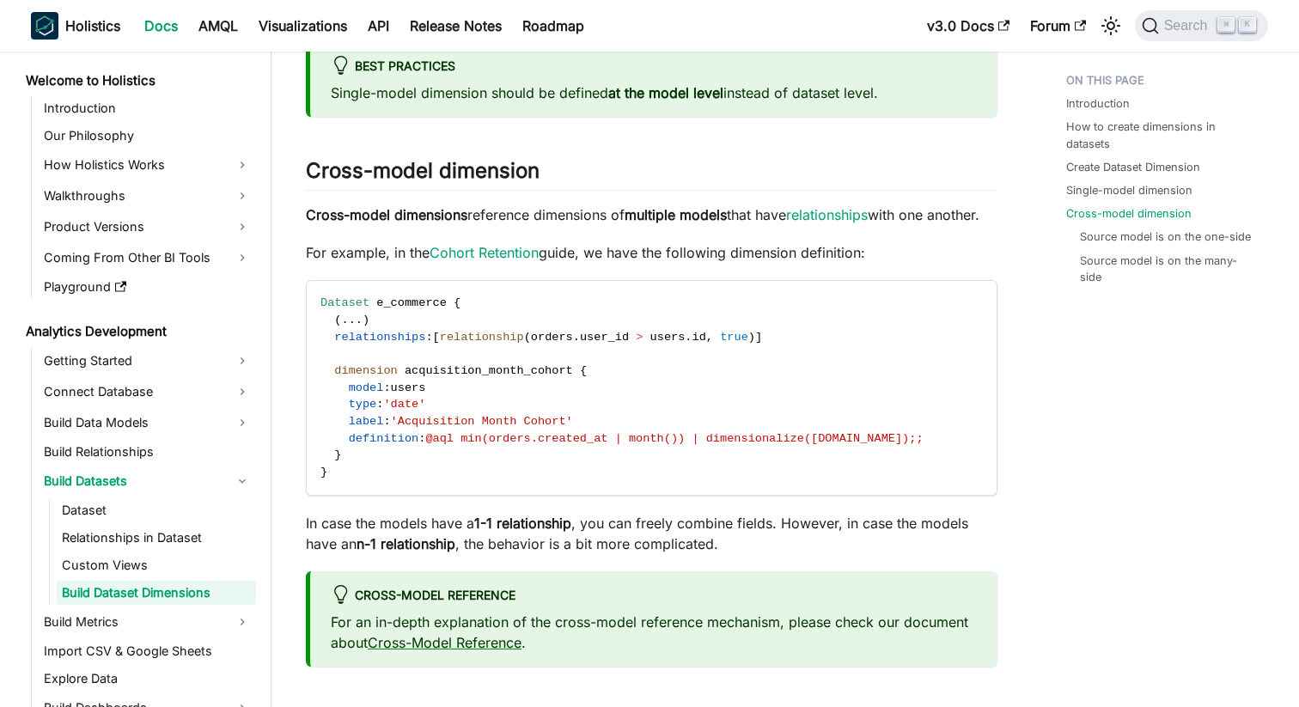
scroll to position [28, 0]
